Goal: Task Accomplishment & Management: Manage account settings

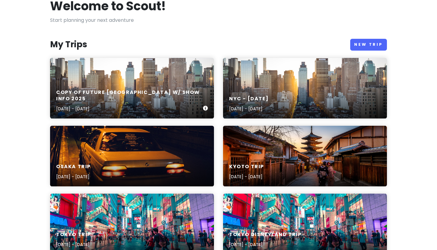
scroll to position [40, 0]
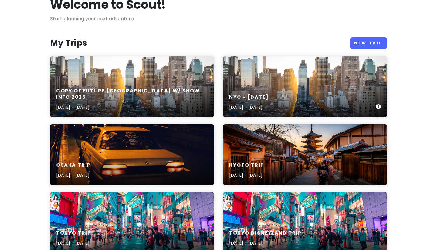
click at [298, 76] on div "[GEOGRAPHIC_DATA] - November [DATE], 2025 - [DATE]" at bounding box center [305, 86] width 164 height 61
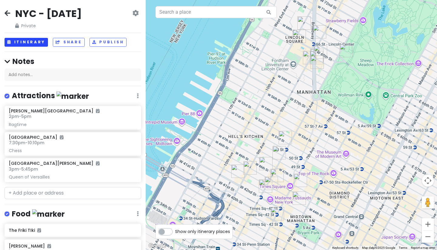
click at [28, 43] on button "Itinerary" at bounding box center [26, 42] width 43 height 9
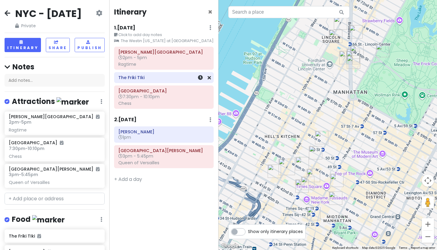
click at [131, 77] on h6 "The Friki TIki" at bounding box center [163, 77] width 91 height 5
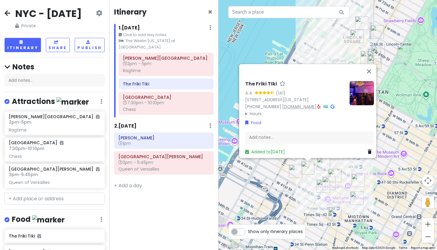
click at [296, 104] on link "[DOMAIN_NAME]" at bounding box center [299, 107] width 34 height 6
click at [331, 45] on div "The Friki TIki 4.4 (141) [STREET_ADDRESS][US_STATE] [PHONE_NUMBER] · [DOMAIN_NA…" at bounding box center [327, 125] width 218 height 250
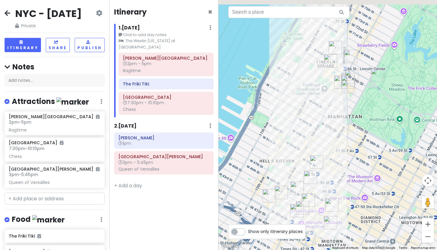
drag, startPoint x: 342, startPoint y: 43, endPoint x: 291, endPoint y: 95, distance: 72.7
click at [291, 95] on div at bounding box center [327, 125] width 218 height 250
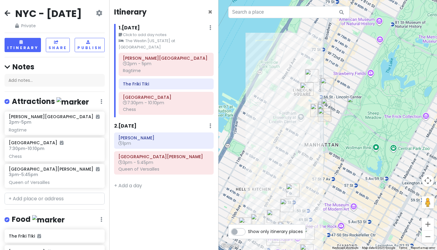
click at [307, 131] on div at bounding box center [327, 125] width 218 height 250
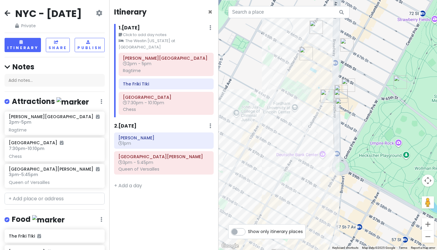
drag, startPoint x: 321, startPoint y: 79, endPoint x: 324, endPoint y: 131, distance: 52.2
click at [324, 131] on div at bounding box center [327, 125] width 218 height 250
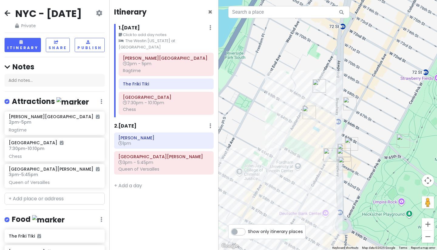
drag, startPoint x: 387, startPoint y: 135, endPoint x: 388, endPoint y: 143, distance: 8.3
click at [388, 143] on div at bounding box center [327, 125] width 218 height 250
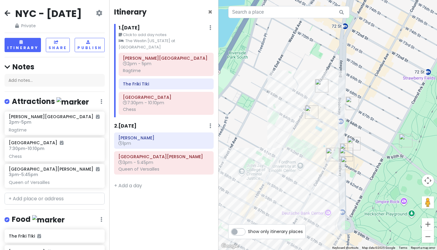
click at [323, 91] on img "Old John's Luncheonette" at bounding box center [321, 85] width 13 height 13
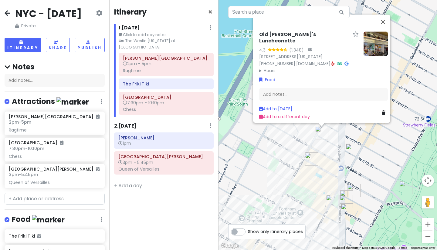
click at [361, 147] on div "Old [PERSON_NAME]'s Luncheonette 4.3 (1,348) · [STREET_ADDRESS][US_STATE] [PHON…" at bounding box center [327, 125] width 218 height 250
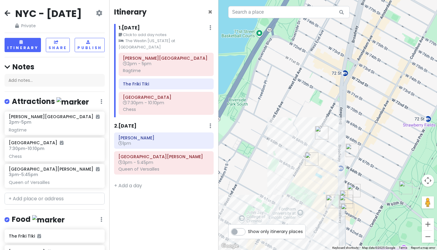
click at [321, 132] on img "Old John's Luncheonette" at bounding box center [321, 132] width 13 height 13
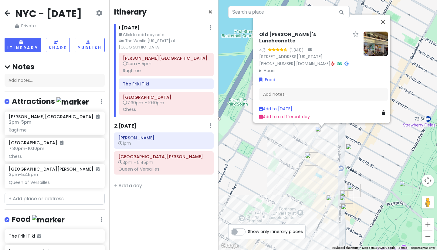
click at [349, 152] on img "DIG" at bounding box center [351, 150] width 13 height 13
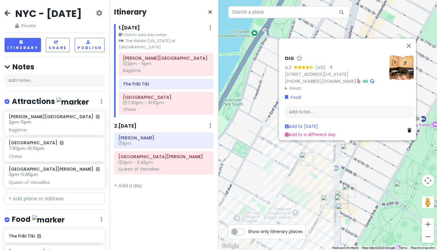
click at [327, 201] on img "P.J. Clarke's Lincoln Square" at bounding box center [327, 201] width 13 height 13
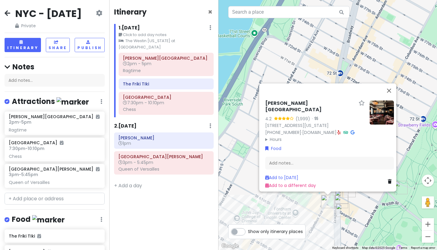
click at [342, 212] on img "Breads Bakery" at bounding box center [342, 210] width 13 height 13
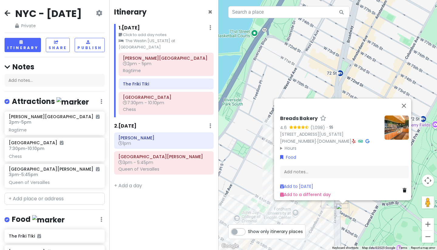
click at [352, 211] on div "Breads Bakery 4.6 (1,098) · [STREET_ADDRESS][US_STATE] [PHONE_NUMBER] · [DOMAIN…" at bounding box center [327, 125] width 218 height 250
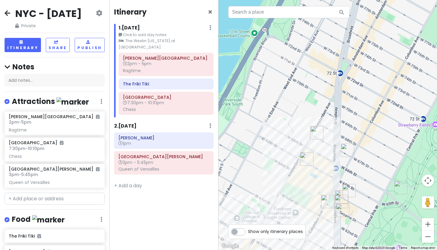
click at [340, 200] on img "The Smith" at bounding box center [340, 201] width 13 height 13
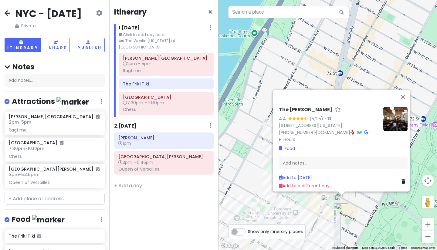
click at [356, 203] on div "The [PERSON_NAME] 4.4 (5,215) · [STREET_ADDRESS][US_STATE] [PHONE_NUMBER] · [DO…" at bounding box center [327, 125] width 218 height 250
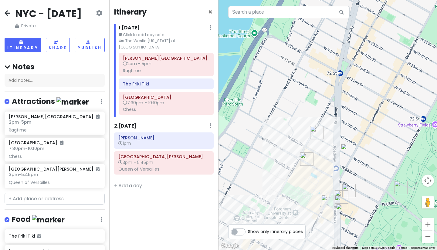
click at [350, 193] on img "Rampoldi New York" at bounding box center [348, 190] width 13 height 13
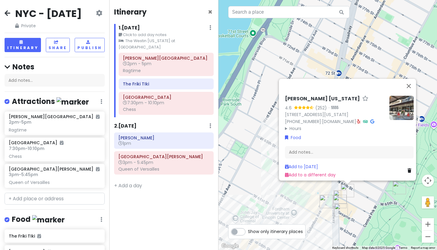
click at [360, 196] on div "[PERSON_NAME] [US_STATE] 4.6 (252) · [STREET_ADDRESS][US_STATE] [PHONE_NUMBER] …" at bounding box center [327, 125] width 218 height 250
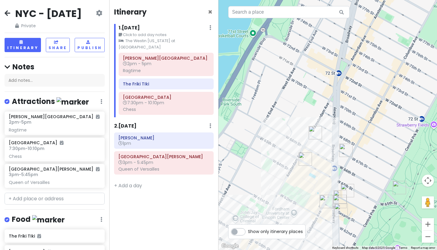
click at [337, 194] on img "Cafe Fiorello" at bounding box center [339, 196] width 13 height 13
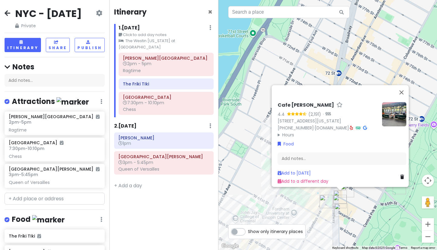
click at [357, 204] on div "Cafe [PERSON_NAME] 4.4 (2,191) · [STREET_ADDRESS][US_STATE] [PHONE_NUMBER] · [D…" at bounding box center [327, 125] width 218 height 250
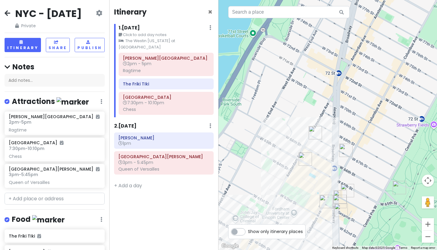
click at [396, 192] on img "Tavern On the Green" at bounding box center [398, 187] width 13 height 13
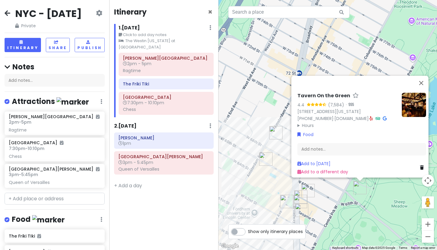
drag, startPoint x: 327, startPoint y: 203, endPoint x: 340, endPoint y: 203, distance: 13.0
click at [340, 203] on div "Tavern On the Green 4.4 (7,584) · [STREET_ADDRESS][US_STATE] [PHONE_NUMBER] · […" at bounding box center [327, 125] width 218 height 250
click at [335, 200] on div "Tavern On the Green 4.4 (7,584) · [STREET_ADDRESS][US_STATE] [PHONE_NUMBER] · […" at bounding box center [327, 125] width 218 height 250
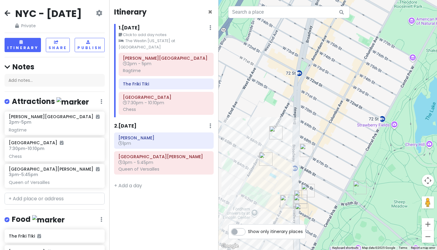
click at [304, 152] on img "DIG" at bounding box center [306, 150] width 13 height 13
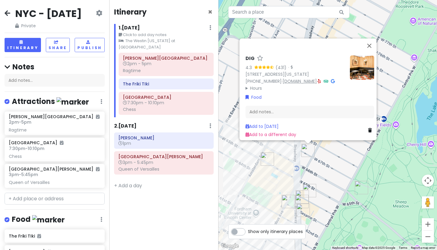
click at [298, 78] on link "[DOMAIN_NAME]" at bounding box center [299, 81] width 34 height 6
click at [321, 153] on div "DIG 4.3 (431) · [STREET_ADDRESS][US_STATE] [PHONE_NUMBER] · [DOMAIN_NAME] · Hou…" at bounding box center [327, 125] width 218 height 250
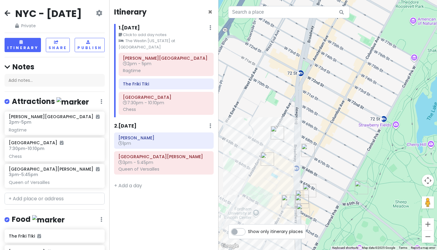
click at [278, 133] on img "Old John's Luncheonette" at bounding box center [276, 132] width 13 height 13
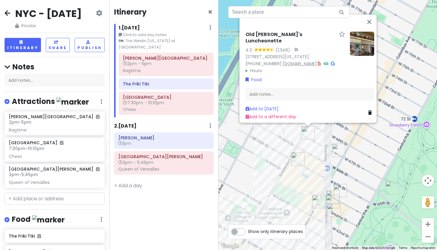
click at [303, 63] on link "[DOMAIN_NAME]" at bounding box center [299, 64] width 34 height 6
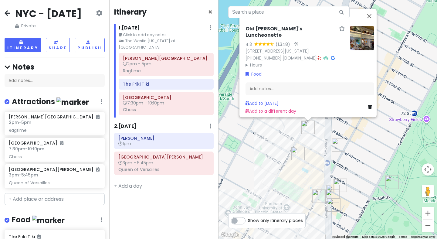
click at [312, 159] on div "Old [PERSON_NAME]'s Luncheonette 4.3 (1,348) · [STREET_ADDRESS][US_STATE] [PHON…" at bounding box center [327, 119] width 218 height 239
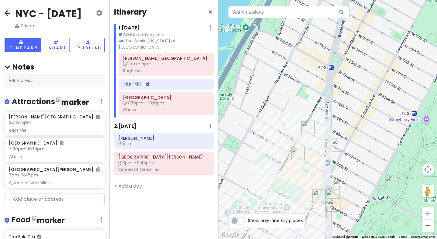
click at [319, 195] on img "P.J. Clarke's Lincoln Square" at bounding box center [318, 195] width 13 height 13
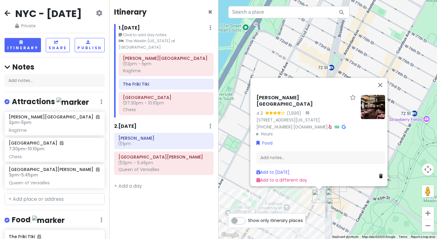
click at [354, 201] on div "[PERSON_NAME][GEOGRAPHIC_DATA] 4.2 (1,999) · [STREET_ADDRESS][US_STATE] [PHONE_…" at bounding box center [327, 119] width 218 height 239
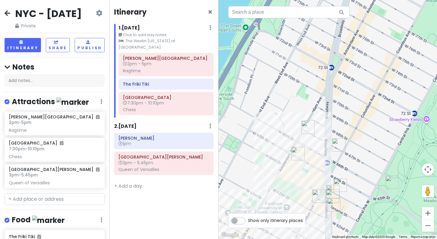
click at [354, 201] on div at bounding box center [327, 119] width 218 height 239
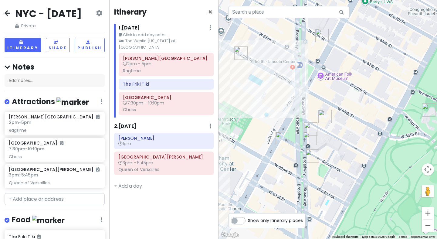
drag, startPoint x: 354, startPoint y: 201, endPoint x: 354, endPoint y: 141, distance: 59.7
click at [354, 141] on div at bounding box center [327, 119] width 218 height 239
click at [323, 117] on img "Rampoldi New York" at bounding box center [324, 115] width 13 height 13
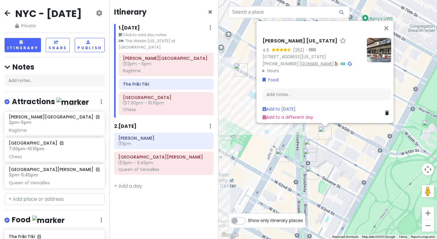
click at [321, 61] on link "[DOMAIN_NAME]" at bounding box center [316, 64] width 34 height 6
click at [311, 142] on img "Cafe Fiorello" at bounding box center [310, 145] width 13 height 13
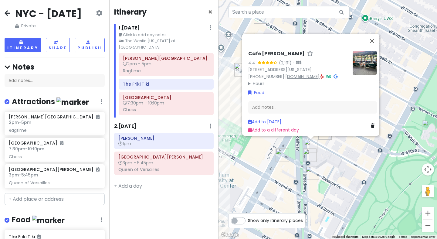
click at [318, 73] on link "[DOMAIN_NAME]" at bounding box center [302, 76] width 34 height 6
click at [312, 155] on img "The Smith" at bounding box center [309, 154] width 13 height 13
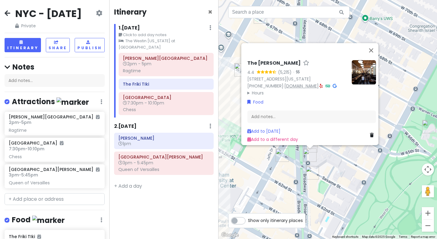
click at [317, 83] on link "[DOMAIN_NAME]" at bounding box center [301, 86] width 34 height 6
click at [309, 174] on img "Breads Bakery" at bounding box center [311, 172] width 13 height 13
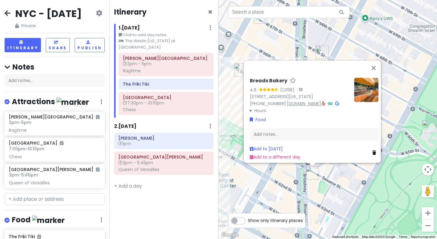
click at [314, 100] on link "[DOMAIN_NAME]" at bounding box center [303, 103] width 34 height 6
click at [291, 187] on div "Breads Bakery 4.6 (1,098) · [STREET_ADDRESS][US_STATE] [PHONE_NUMBER] · [DOMAIN…" at bounding box center [327, 119] width 218 height 239
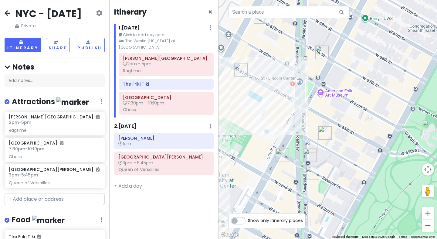
click at [280, 158] on img "P.J. Clarke's Lincoln Square" at bounding box center [281, 154] width 13 height 13
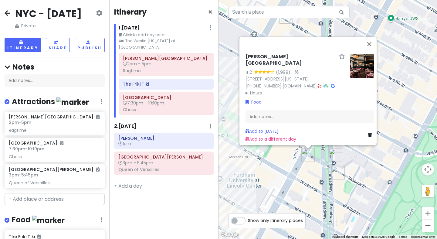
click at [302, 83] on link "[DOMAIN_NAME]" at bounding box center [299, 86] width 34 height 6
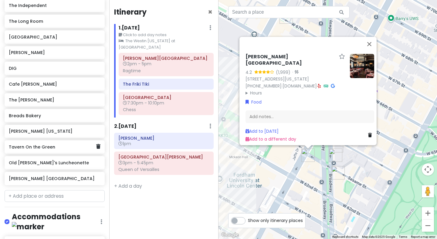
scroll to position [299, 0]
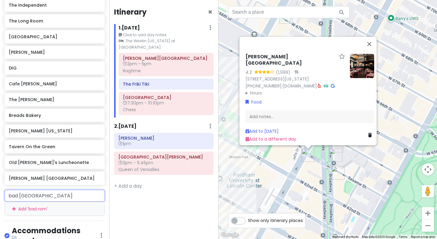
type input "bad roman"
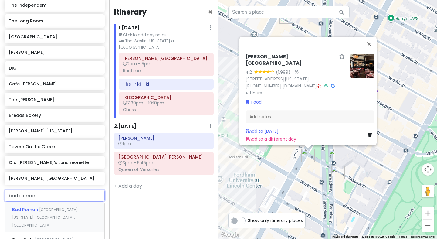
click at [32, 212] on span "Bad Roman" at bounding box center [25, 209] width 27 height 6
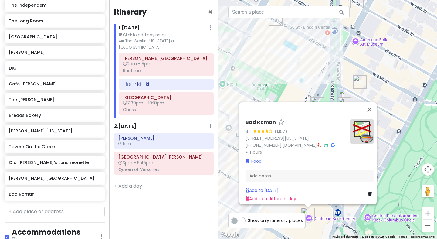
click at [329, 119] on div "Bad Roman" at bounding box center [294, 123] width 99 height 9
click at [317, 142] on link "[DOMAIN_NAME]" at bounding box center [299, 145] width 34 height 6
click at [253, 73] on div "Bad Roman 4.1 (1,157) [STREET_ADDRESS][US_STATE] [PHONE_NUMBER] · [DOMAIN_NAME]…" at bounding box center [327, 119] width 218 height 239
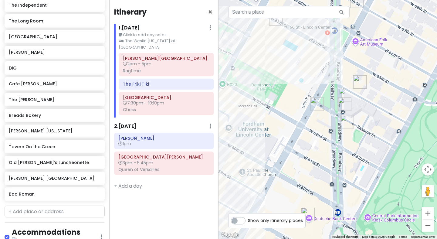
click at [317, 103] on img "P.J. Clarke's Lincoln Square" at bounding box center [316, 103] width 13 height 13
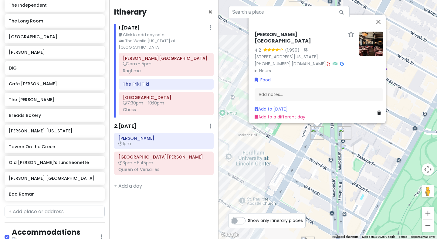
click at [320, 146] on div "[PERSON_NAME][GEOGRAPHIC_DATA] 4.2 (1,999) · [STREET_ADDRESS][US_STATE] [PHONE_…" at bounding box center [327, 119] width 218 height 239
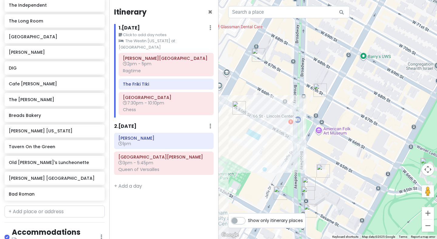
drag, startPoint x: 326, startPoint y: 140, endPoint x: 289, endPoint y: 201, distance: 71.9
click at [289, 201] on div at bounding box center [327, 119] width 218 height 239
click at [277, 192] on img "P.J. Clarke's Lincoln Square" at bounding box center [279, 192] width 13 height 13
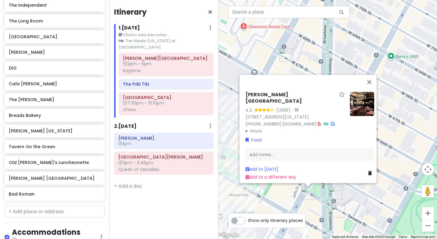
click at [332, 63] on div "[PERSON_NAME][GEOGRAPHIC_DATA] 4.2 (1,999) · [STREET_ADDRESS][US_STATE] [PHONE_…" at bounding box center [327, 119] width 218 height 239
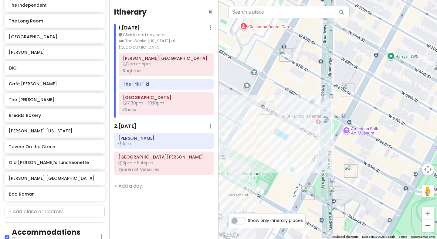
click at [284, 59] on img "Old John's Luncheonette" at bounding box center [285, 54] width 13 height 13
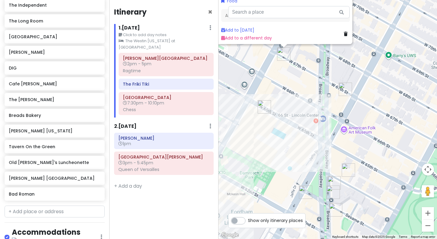
drag, startPoint x: 415, startPoint y: 164, endPoint x: 390, endPoint y: 84, distance: 83.9
click at [390, 84] on div "Old [PERSON_NAME]'s Luncheonette 4.3 (1,348) · [STREET_ADDRESS][US_STATE] [PHON…" at bounding box center [327, 119] width 218 height 239
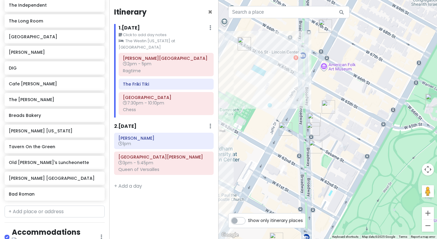
drag, startPoint x: 368, startPoint y: 167, endPoint x: 349, endPoint y: 106, distance: 64.0
click at [349, 106] on div "Old [PERSON_NAME]'s Luncheonette 4.3 (1,348) · [STREET_ADDRESS][US_STATE] [PHON…" at bounding box center [327, 119] width 218 height 239
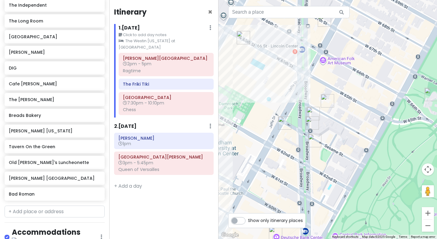
drag, startPoint x: 343, startPoint y: 124, endPoint x: 325, endPoint y: 120, distance: 19.2
click at [325, 121] on div "Old [PERSON_NAME]'s Luncheonette 4.3 (1,348) · [STREET_ADDRESS][US_STATE] [PHON…" at bounding box center [327, 119] width 218 height 239
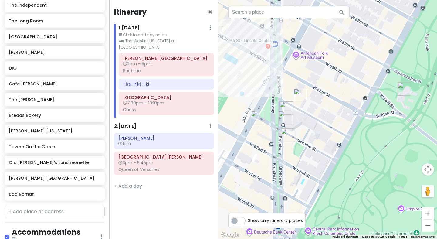
click at [282, 118] on img "The Smith" at bounding box center [284, 117] width 13 height 13
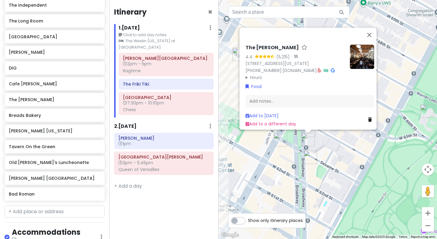
click at [350, 156] on div "The [PERSON_NAME] 4.4 (5,215) · [STREET_ADDRESS][US_STATE] [PHONE_NUMBER] · [DO…" at bounding box center [327, 119] width 218 height 239
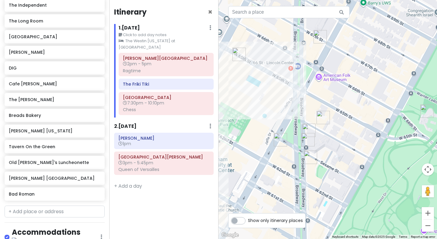
click at [308, 130] on img "Cafe Fiorello" at bounding box center [308, 129] width 13 height 13
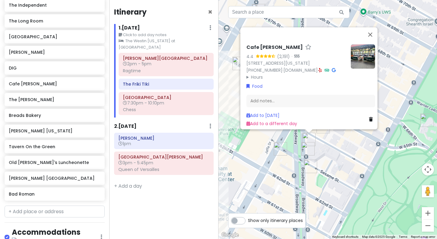
click at [352, 150] on div "Cafe [PERSON_NAME] 4.4 (2,191) · [STREET_ADDRESS][US_STATE] [PHONE_NUMBER] · [D…" at bounding box center [327, 119] width 218 height 239
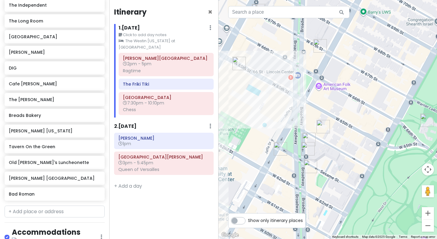
click at [424, 122] on img "Tavern On the Green" at bounding box center [426, 119] width 13 height 13
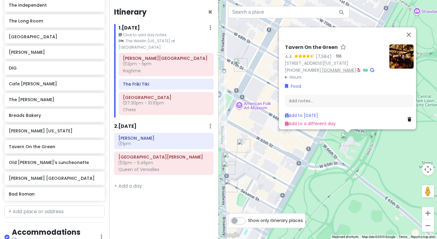
click at [329, 67] on link "[DOMAIN_NAME]" at bounding box center [339, 70] width 34 height 6
click at [300, 171] on div "Tavern On the Green 4.4 (7,584) · [STREET_ADDRESS][US_STATE] [PHONE_NUMBER] · […" at bounding box center [327, 119] width 218 height 239
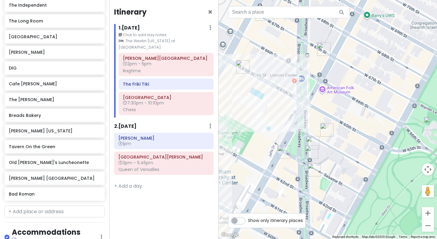
drag, startPoint x: 300, startPoint y: 144, endPoint x: 363, endPoint y: 128, distance: 65.1
click at [363, 128] on div at bounding box center [327, 119] width 218 height 239
click at [302, 82] on div at bounding box center [327, 119] width 218 height 239
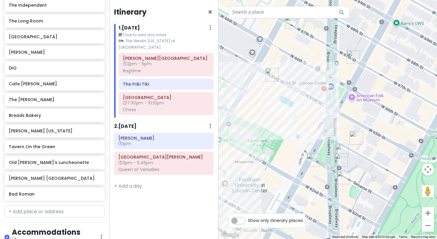
drag, startPoint x: 300, startPoint y: 79, endPoint x: 330, endPoint y: 86, distance: 31.5
click at [331, 86] on div at bounding box center [327, 119] width 218 height 239
click at [314, 158] on img "P.J. Clarke's Lincoln Square" at bounding box center [313, 159] width 13 height 13
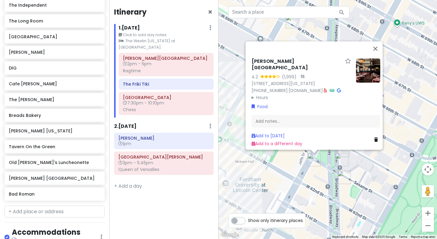
click at [354, 167] on div "[PERSON_NAME][GEOGRAPHIC_DATA] 4.2 (1,999) · [STREET_ADDRESS][US_STATE] [PHONE_…" at bounding box center [327, 119] width 218 height 239
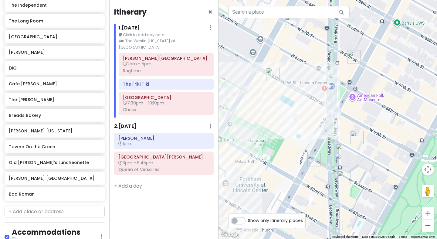
click at [358, 132] on img "Rampoldi New York" at bounding box center [356, 137] width 13 height 13
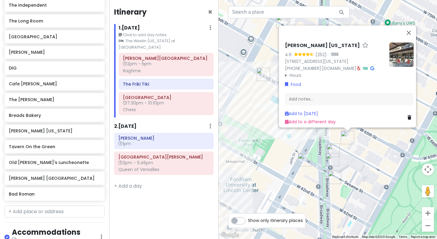
click at [330, 147] on img "Cafe Fiorello" at bounding box center [332, 149] width 13 height 13
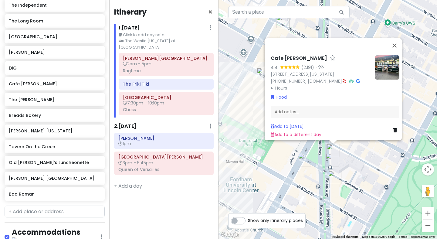
click at [330, 157] on img "The Smith" at bounding box center [331, 159] width 13 height 13
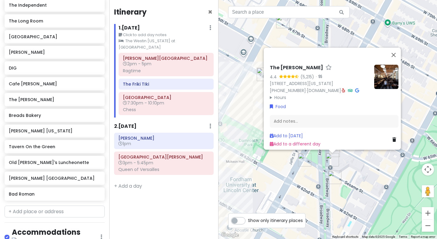
click at [342, 166] on div "The [PERSON_NAME] 4.4 (5,215) · [STREET_ADDRESS][US_STATE] [PHONE_NUMBER] · [DO…" at bounding box center [327, 119] width 218 height 239
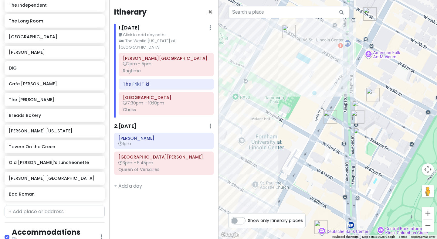
drag, startPoint x: 316, startPoint y: 94, endPoint x: 342, endPoint y: 49, distance: 52.0
click at [343, 49] on div at bounding box center [327, 119] width 218 height 239
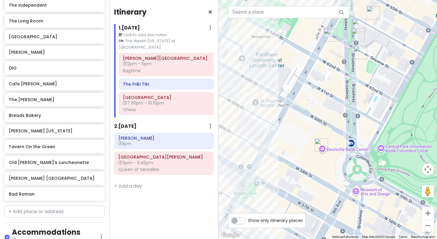
drag, startPoint x: 364, startPoint y: 146, endPoint x: 364, endPoint y: 65, distance: 80.3
click at [364, 65] on div at bounding box center [327, 119] width 218 height 239
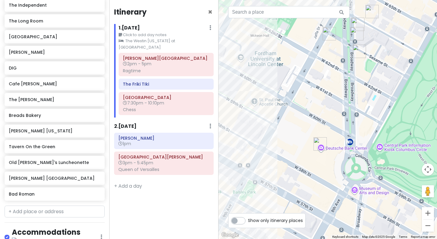
drag, startPoint x: 364, startPoint y: 65, endPoint x: 364, endPoint y: 113, distance: 47.3
click at [364, 113] on div at bounding box center [327, 119] width 218 height 239
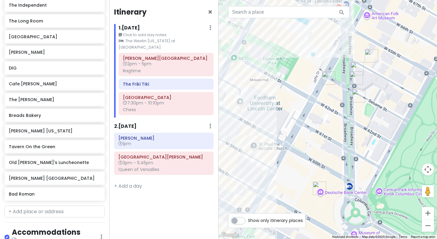
click at [347, 185] on div at bounding box center [327, 119] width 218 height 239
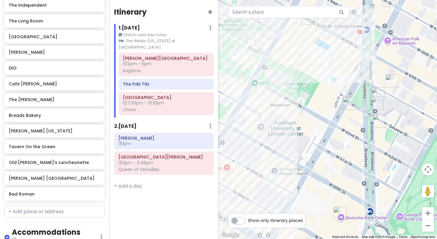
drag, startPoint x: 366, startPoint y: 178, endPoint x: 385, endPoint y: 200, distance: 29.2
click at [385, 200] on div at bounding box center [327, 119] width 218 height 239
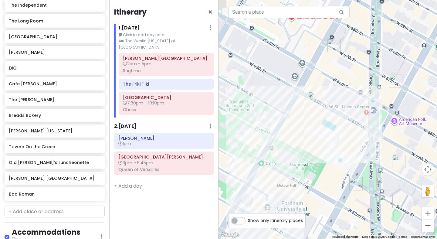
drag, startPoint x: 343, startPoint y: 114, endPoint x: 351, endPoint y: 195, distance: 80.8
click at [351, 195] on div at bounding box center [327, 119] width 218 height 239
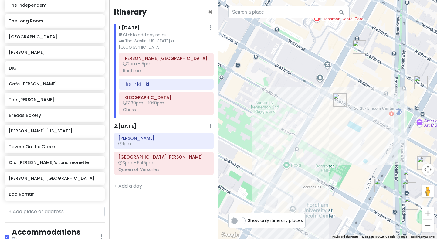
drag, startPoint x: 328, startPoint y: 147, endPoint x: 288, endPoint y: 153, distance: 40.8
click at [288, 153] on div at bounding box center [327, 119] width 218 height 239
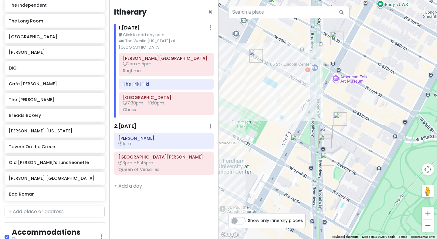
drag, startPoint x: 337, startPoint y: 150, endPoint x: 320, endPoint y: 99, distance: 53.8
click at [320, 99] on div at bounding box center [327, 119] width 218 height 239
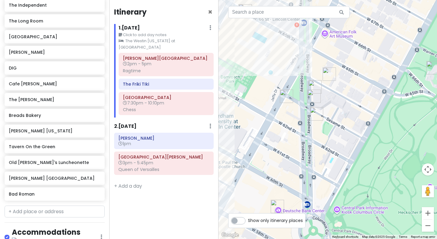
drag, startPoint x: 383, startPoint y: 119, endPoint x: 370, endPoint y: 72, distance: 49.3
click at [370, 72] on div at bounding box center [327, 119] width 218 height 239
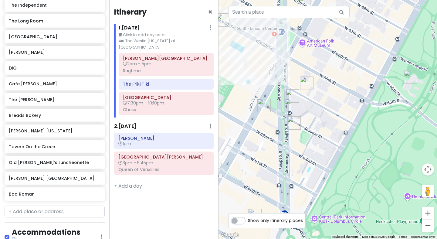
drag, startPoint x: 370, startPoint y: 72, endPoint x: 345, endPoint y: 83, distance: 27.1
click at [345, 83] on div at bounding box center [327, 119] width 218 height 239
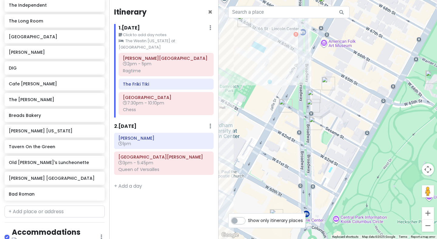
drag, startPoint x: 347, startPoint y: 82, endPoint x: 371, endPoint y: 82, distance: 24.0
click at [371, 82] on div at bounding box center [327, 119] width 218 height 239
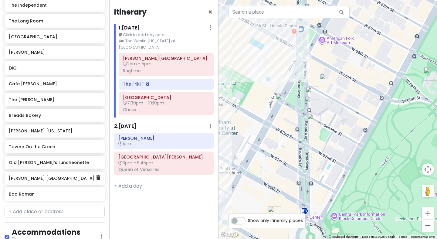
scroll to position [300, 0]
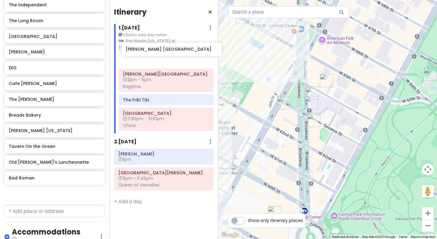
drag, startPoint x: 40, startPoint y: 189, endPoint x: 157, endPoint y: 52, distance: 180.5
click at [157, 52] on div "[GEOGRAPHIC_DATA] - [DATE] Private Change Dates Make a Copy Delete Trip Give Fe…" at bounding box center [218, 119] width 437 height 239
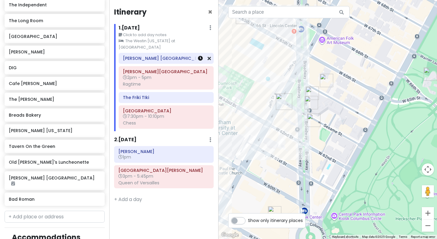
click at [200, 56] on icon at bounding box center [200, 58] width 5 height 5
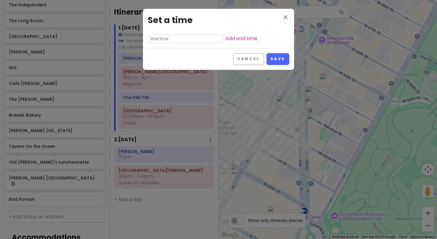
click at [176, 42] on input "text" at bounding box center [185, 39] width 75 height 8
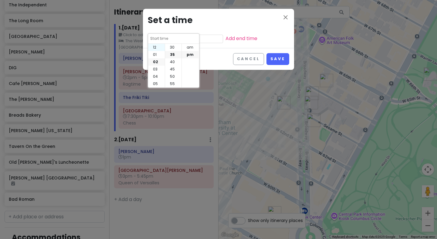
click at [156, 46] on li "12" at bounding box center [156, 47] width 17 height 7
type input "12:35 pm"
click at [174, 48] on li "00" at bounding box center [173, 47] width 16 height 7
type input "12:00 pm"
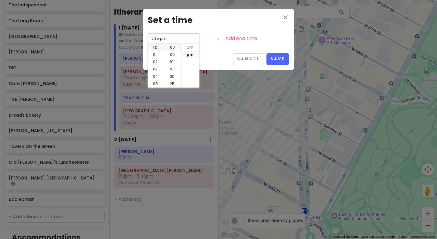
type input "12:00 pm"
click at [276, 58] on button "Save" at bounding box center [277, 59] width 23 height 12
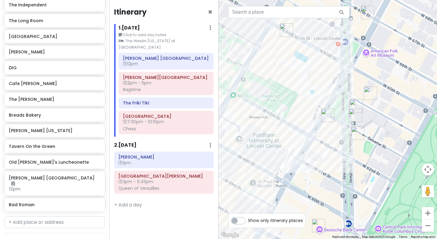
drag, startPoint x: 277, startPoint y: 85, endPoint x: 324, endPoint y: 97, distance: 47.9
click at [324, 97] on div at bounding box center [327, 119] width 218 height 239
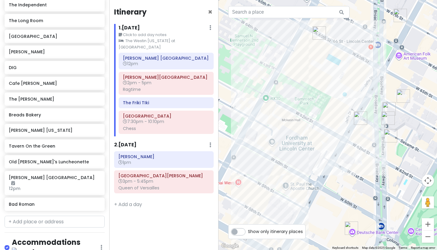
drag, startPoint x: 289, startPoint y: 90, endPoint x: 330, endPoint y: 88, distance: 41.0
click at [330, 88] on div at bounding box center [327, 125] width 218 height 250
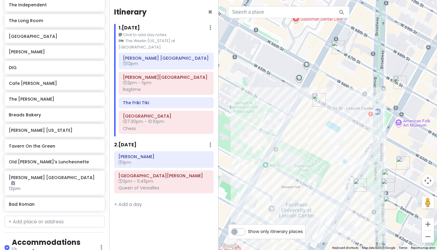
drag, startPoint x: 330, startPoint y: 88, endPoint x: 326, endPoint y: 160, distance: 71.6
click at [327, 160] on div at bounding box center [327, 125] width 218 height 250
click at [335, 48] on img "Old John's Luncheonette" at bounding box center [336, 47] width 13 height 13
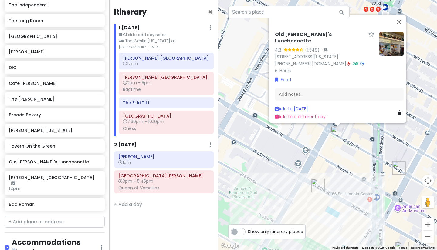
click at [361, 165] on div "Old [PERSON_NAME]'s Luncheonette 4.3 (1,348) · [STREET_ADDRESS][US_STATE] [PHON…" at bounding box center [327, 125] width 218 height 250
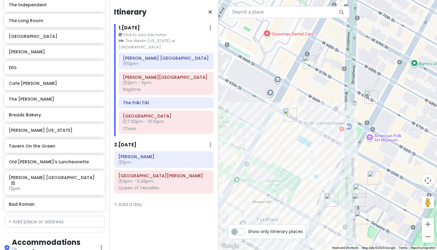
drag, startPoint x: 373, startPoint y: 167, endPoint x: 342, endPoint y: 86, distance: 86.5
click at [342, 86] on div at bounding box center [327, 125] width 218 height 250
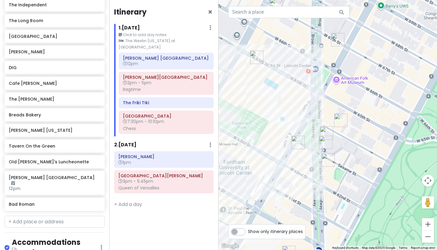
drag, startPoint x: 356, startPoint y: 155, endPoint x: 316, endPoint y: 73, distance: 91.7
click at [316, 73] on div at bounding box center [327, 125] width 218 height 250
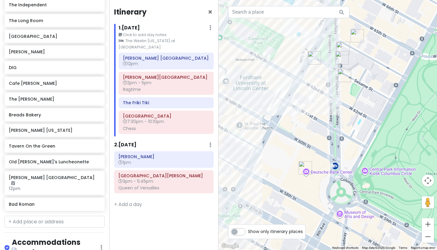
drag, startPoint x: 368, startPoint y: 110, endPoint x: 398, endPoint y: 40, distance: 76.9
click at [398, 40] on div at bounding box center [327, 125] width 218 height 250
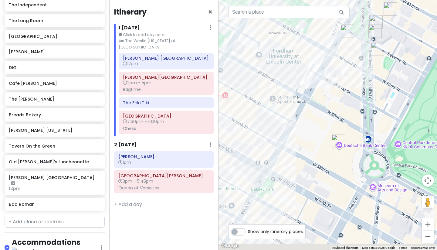
drag, startPoint x: 313, startPoint y: 126, endPoint x: 404, endPoint y: 81, distance: 101.8
click at [404, 81] on div at bounding box center [327, 125] width 218 height 250
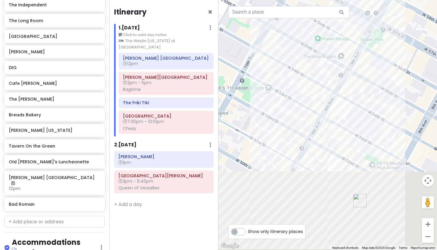
drag, startPoint x: 369, startPoint y: 117, endPoint x: 396, endPoint y: -23, distance: 142.0
click at [396, 0] on html "[GEOGRAPHIC_DATA] - [DATE] Private Change Dates Make a Copy Delete Trip Give Fe…" at bounding box center [218, 125] width 437 height 250
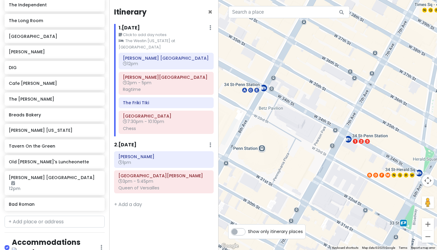
drag, startPoint x: 314, startPoint y: 112, endPoint x: 303, endPoint y: 169, distance: 57.9
click at [303, 169] on div at bounding box center [327, 125] width 218 height 250
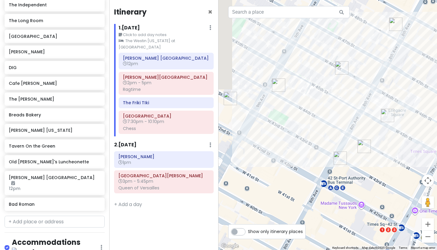
drag, startPoint x: 308, startPoint y: 58, endPoint x: 306, endPoint y: 205, distance: 146.8
click at [306, 205] on div at bounding box center [327, 125] width 218 height 250
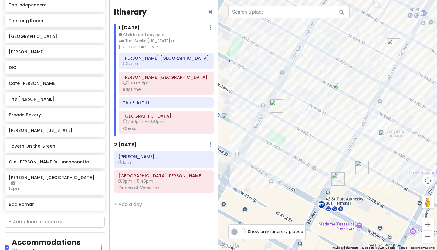
click at [337, 90] on img "Joe Allen" at bounding box center [339, 88] width 13 height 13
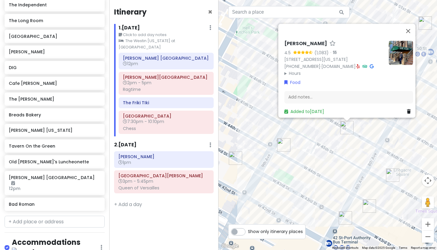
drag, startPoint x: 293, startPoint y: 182, endPoint x: 310, endPoint y: 174, distance: 19.7
click at [310, 174] on div "[PERSON_NAME] 4.5 (1,083) · [STREET_ADDRESS][US_STATE] [PHONE_NUMBER] · [DOMAIN…" at bounding box center [327, 125] width 218 height 250
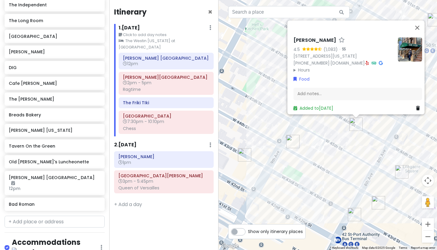
click at [245, 153] on img "The Purple Tongue Wine Bar" at bounding box center [244, 154] width 13 height 13
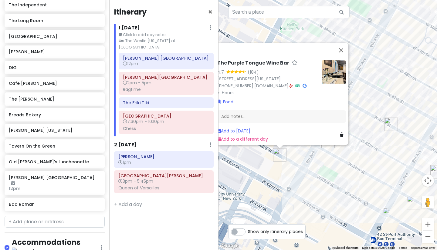
drag, startPoint x: 349, startPoint y: 187, endPoint x: 318, endPoint y: 187, distance: 30.3
click at [318, 187] on div "The Purple Tongue Wine Bar 4.7 (184) [STREET_ADDRESS][US_STATE] [PHONE_NUMBER] …" at bounding box center [327, 125] width 218 height 250
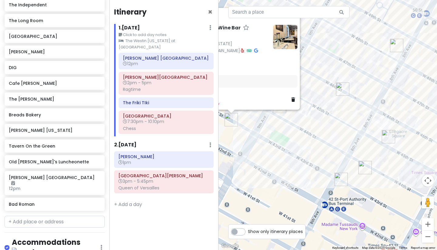
drag, startPoint x: 357, startPoint y: 193, endPoint x: 305, endPoint y: 156, distance: 63.4
click at [306, 156] on div "The Purple Tongue Wine Bar 4.7 (184) [STREET_ADDRESS][US_STATE] [PHONE_NUMBER] …" at bounding box center [327, 125] width 218 height 250
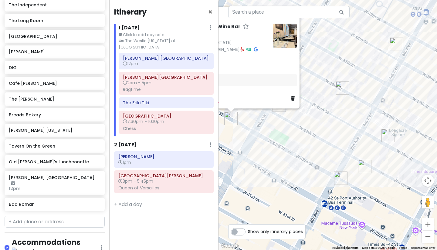
click at [342, 161] on div "The Purple Tongue Wine Bar 4.7 (184) [STREET_ADDRESS][US_STATE] [PHONE_NUMBER] …" at bounding box center [327, 125] width 218 height 250
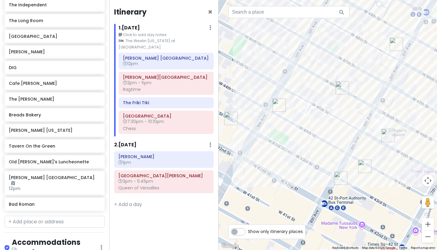
click at [338, 177] on img "The Westin New York at Times Square" at bounding box center [340, 178] width 13 height 13
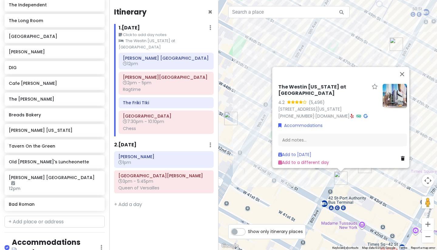
click at [366, 186] on div "The Westin [US_STATE] at [GEOGRAPHIC_DATA] 4.2 (5,496) [STREET_ADDRESS][US_STAT…" at bounding box center [327, 125] width 218 height 250
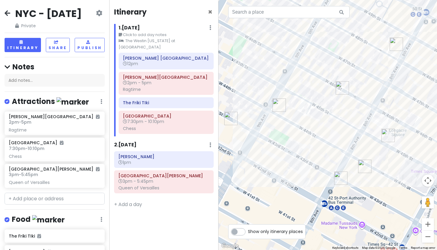
click at [9, 15] on icon at bounding box center [8, 13] width 6 height 5
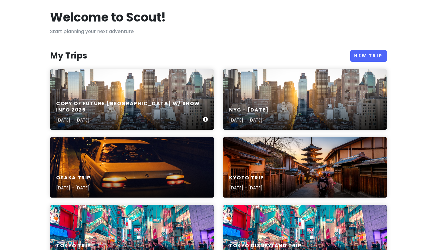
scroll to position [36, 0]
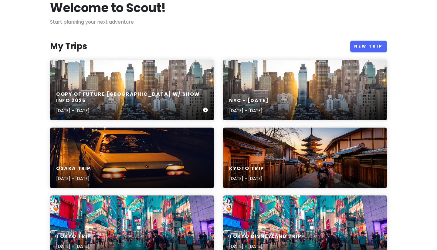
click at [137, 75] on div "Copy of Future [GEOGRAPHIC_DATA] w/ Show Info [DATE], 2025 - [DATE]" at bounding box center [132, 90] width 164 height 61
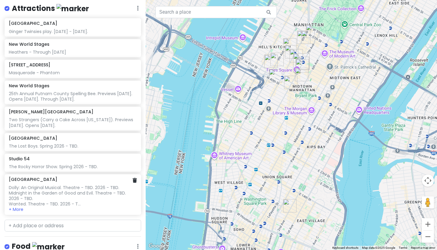
scroll to position [114, 0]
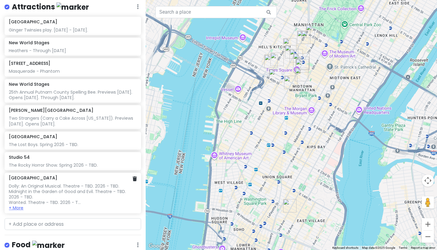
click at [18, 205] on button "+ More" at bounding box center [16, 207] width 15 height 5
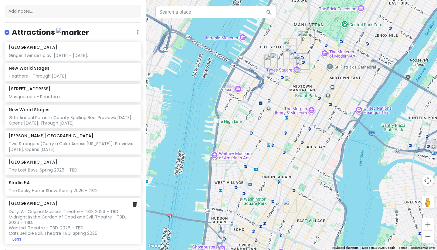
scroll to position [87, 0]
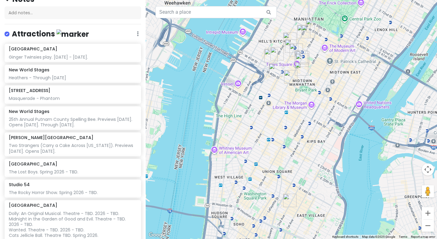
click at [325, 42] on div at bounding box center [291, 119] width 291 height 239
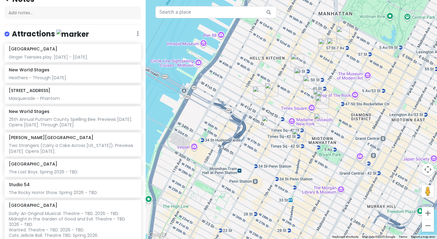
drag, startPoint x: 284, startPoint y: 59, endPoint x: 330, endPoint y: 76, distance: 48.5
click at [330, 76] on div at bounding box center [291, 119] width 291 height 239
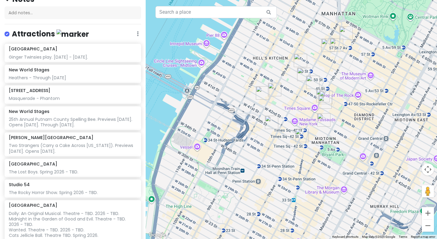
click at [337, 46] on img "Dear Irving on Broadway" at bounding box center [336, 44] width 13 height 13
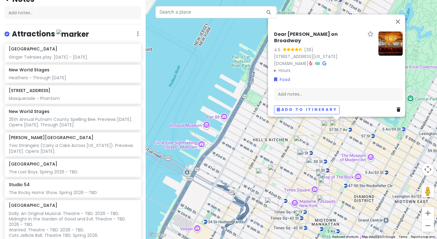
click at [348, 149] on div "Dear [PERSON_NAME] on Broadway 4.5 (39) [STREET_ADDRESS][US_STATE] [DOMAIN_NAME…" at bounding box center [291, 119] width 291 height 239
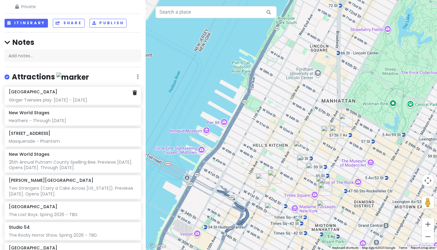
scroll to position [45, 0]
click at [326, 131] on img "Studio 54" at bounding box center [327, 132] width 13 height 13
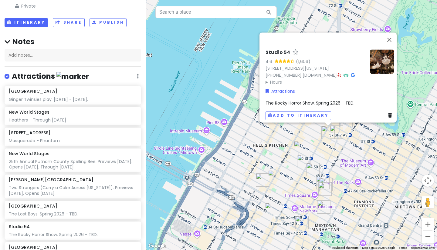
click at [334, 151] on div "Studio 54 4.6 (1,606) [STREET_ADDRESS][US_STATE] [PHONE_NUMBER] · [DOMAIN_NAME]…" at bounding box center [291, 125] width 291 height 250
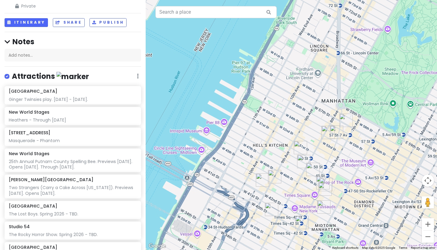
click at [337, 127] on img "Dear Irving on Broadway" at bounding box center [336, 132] width 13 height 13
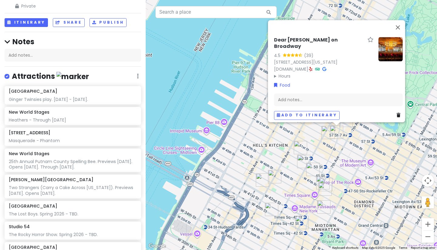
click at [350, 142] on div "Dear [PERSON_NAME] on Broadway 4.5 (39) [STREET_ADDRESS][US_STATE] [DOMAIN_NAME…" at bounding box center [291, 125] width 291 height 250
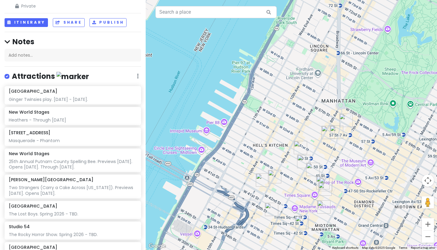
click at [300, 149] on img "New World Stages" at bounding box center [299, 147] width 13 height 13
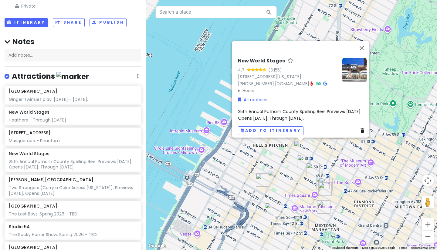
click at [323, 155] on div "New World Stages 4.7 (3,155) [STREET_ADDRESS][US_STATE] [PHONE_NUMBER] · [DOMAI…" at bounding box center [291, 125] width 291 height 250
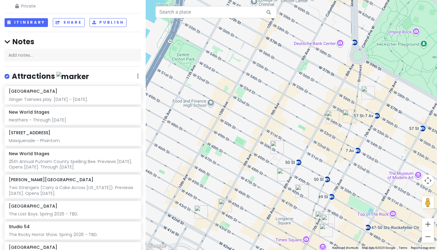
click at [285, 150] on div at bounding box center [291, 125] width 291 height 250
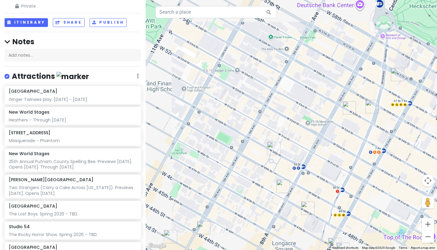
click at [285, 150] on div at bounding box center [291, 125] width 291 height 250
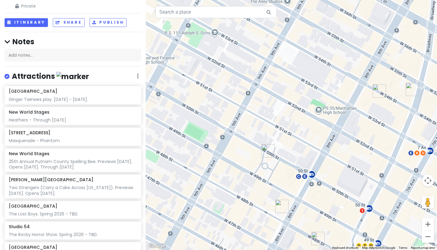
click at [285, 150] on div at bounding box center [291, 125] width 291 height 250
click at [266, 152] on img "New World Stages" at bounding box center [267, 150] width 13 height 13
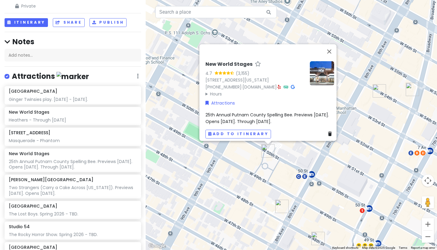
click at [269, 165] on div "New World Stages 4.7 (3,155) [STREET_ADDRESS][US_STATE] [PHONE_NUMBER] · [DOMAI…" at bounding box center [291, 125] width 291 height 250
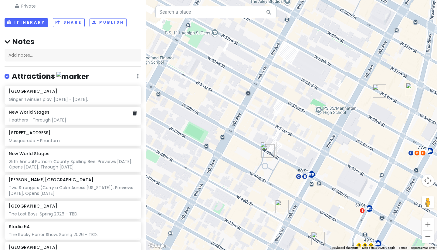
click at [36, 117] on div "Heathers - Through [DATE]" at bounding box center [73, 119] width 128 height 5
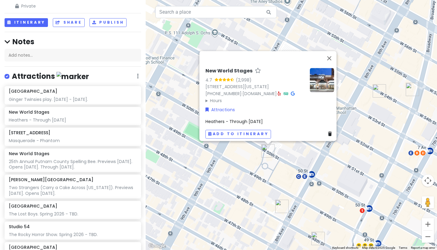
click at [293, 167] on div "New World Stages 4.7 (2,998) [STREET_ADDRESS][US_STATE] [PHONE_NUMBER] · [DOMAI…" at bounding box center [291, 125] width 291 height 250
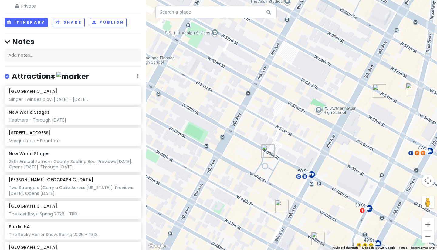
drag, startPoint x: 331, startPoint y: 148, endPoint x: 282, endPoint y: 72, distance: 90.6
click at [282, 72] on div at bounding box center [291, 125] width 291 height 250
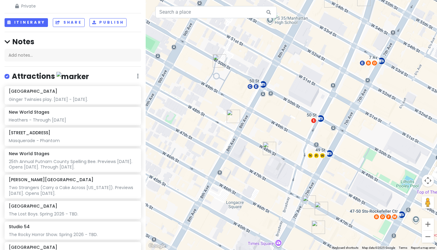
click at [270, 147] on img "Longacre Theatre" at bounding box center [269, 148] width 13 height 13
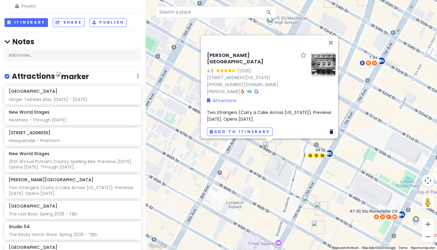
click at [267, 185] on div "[PERSON_NAME][GEOGRAPHIC_DATA] 4.6 (1,636) [STREET_ADDRESS][US_STATE] [PHONE_NU…" at bounding box center [291, 125] width 291 height 250
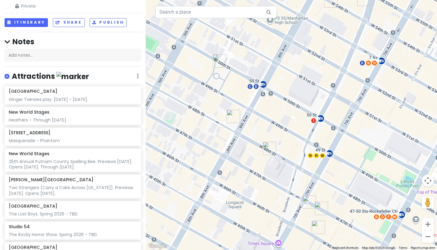
click at [228, 117] on img "Sir Henry’s" at bounding box center [232, 116] width 13 height 13
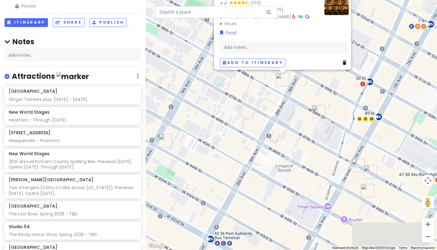
drag, startPoint x: 224, startPoint y: 145, endPoint x: 273, endPoint y: 95, distance: 69.7
click at [273, 95] on div "[PERSON_NAME] 4.4 (173) [STREET_ADDRESS][US_STATE] [PHONE_NUMBER] · [DOMAIN_NAM…" at bounding box center [291, 125] width 291 height 250
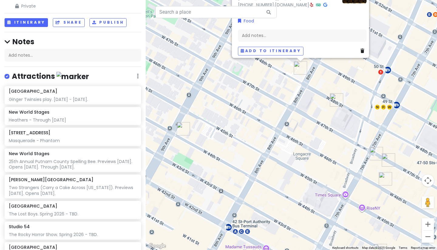
click at [371, 151] on img "Theater District" at bounding box center [375, 153] width 13 height 13
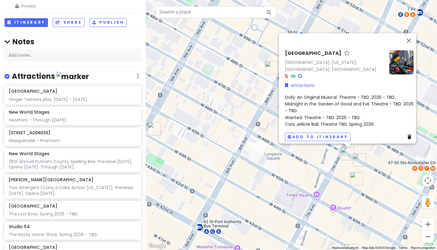
click at [352, 179] on img "Havana Central Times Square" at bounding box center [356, 178] width 13 height 13
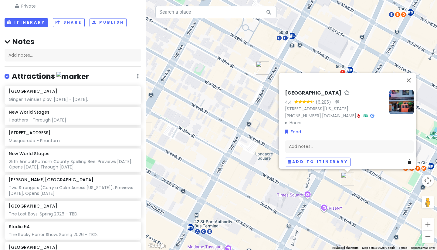
click at [366, 185] on div "[GEOGRAPHIC_DATA] 4.4 (6,285) · [STREET_ADDRESS][US_STATE] [PHONE_NUMBER] · [DO…" at bounding box center [291, 125] width 291 height 250
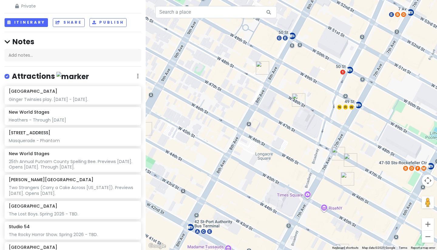
click at [351, 162] on img "Palace Theatre" at bounding box center [349, 159] width 13 height 13
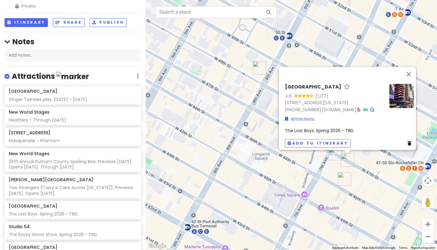
click at [361, 179] on div "[GEOGRAPHIC_DATA] 4.6 (1,177) [STREET_ADDRESS][US_STATE] [PHONE_NUMBER] · [DOMA…" at bounding box center [291, 125] width 291 height 250
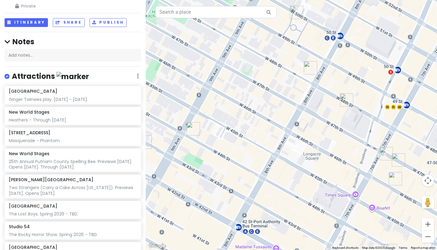
drag, startPoint x: 257, startPoint y: 152, endPoint x: 309, endPoint y: 151, distance: 52.5
click at [309, 151] on div at bounding box center [291, 125] width 291 height 250
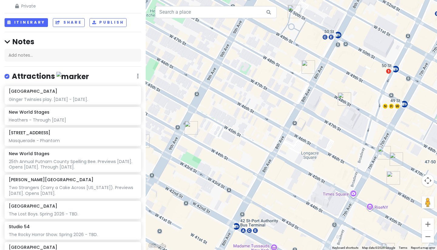
click at [191, 131] on img "The Friki TIki" at bounding box center [190, 127] width 13 height 13
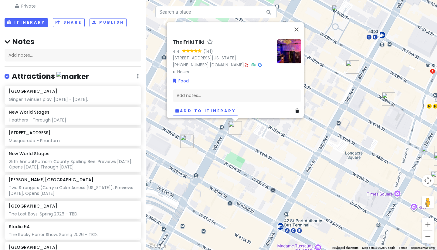
click at [185, 144] on img "The Purple Tongue Wine Bar" at bounding box center [186, 141] width 13 height 13
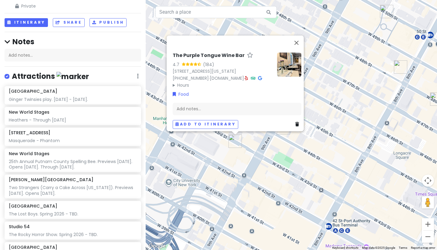
click at [266, 140] on div "The Purple Tongue Wine Bar 4.7 (184) [STREET_ADDRESS][US_STATE] [PHONE_NUMBER] …" at bounding box center [291, 125] width 291 height 250
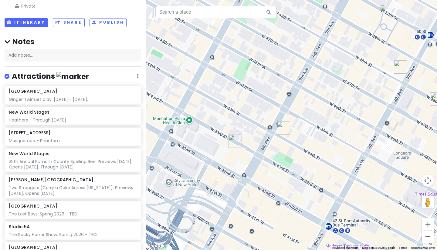
click at [276, 130] on img "The Friki TIki" at bounding box center [282, 127] width 13 height 13
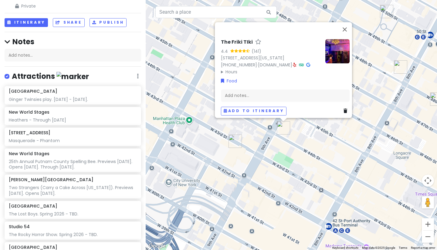
click at [306, 63] on icon at bounding box center [308, 65] width 4 height 4
click at [24, 37] on h4 "Notes" at bounding box center [73, 41] width 136 height 9
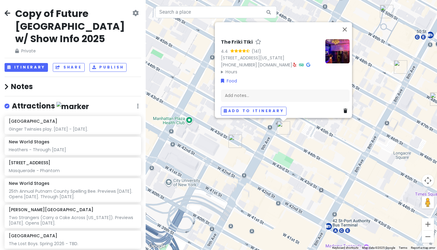
scroll to position [0, 0]
click at [5, 15] on icon at bounding box center [8, 13] width 6 height 5
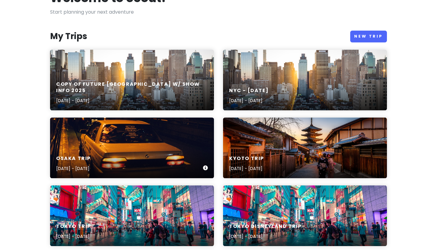
scroll to position [49, 0]
